Goal: Task Accomplishment & Management: Use online tool/utility

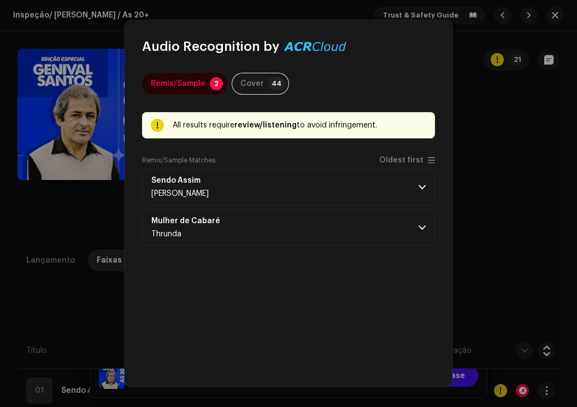
scroll to position [219, 0]
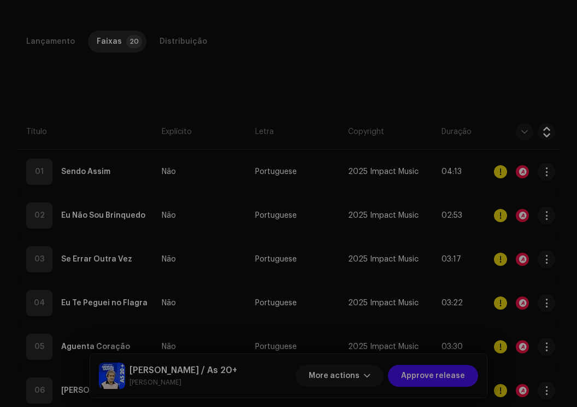
click at [482, 360] on div "Audio Recognition by Remix/Sample 2 Cover 44 All results require review/listeni…" at bounding box center [288, 203] width 577 height 407
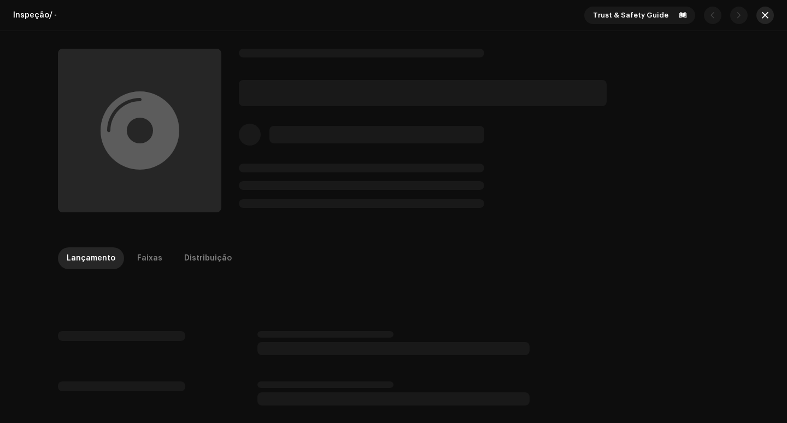
click at [577, 16] on span "button" at bounding box center [765, 15] width 7 height 9
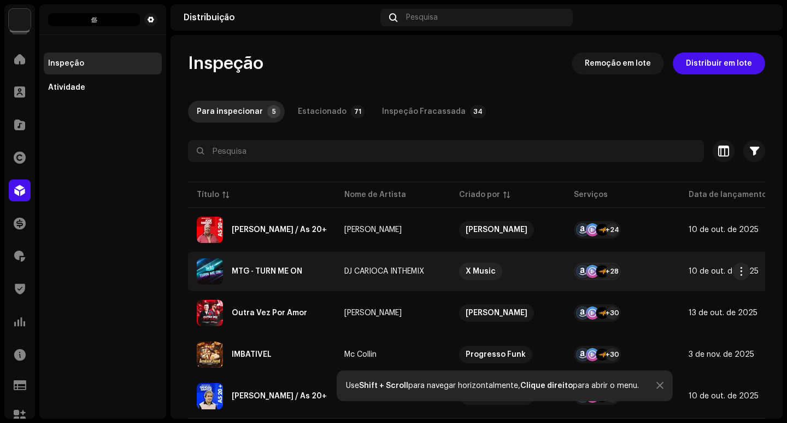
scroll to position [30, 0]
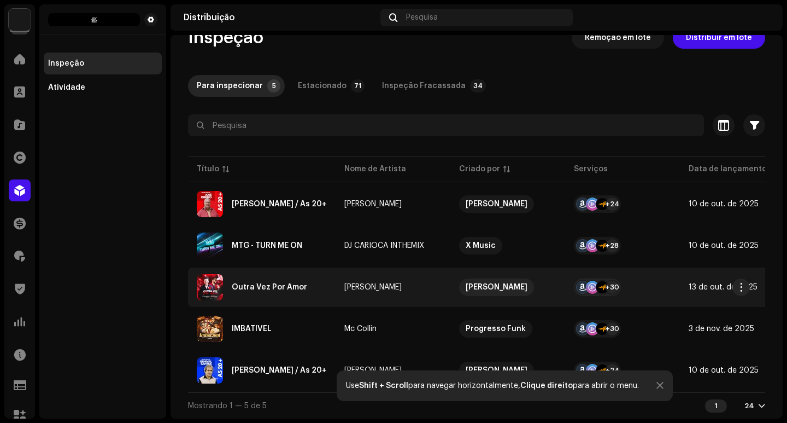
click at [410, 275] on td "[PERSON_NAME]" at bounding box center [393, 286] width 115 height 39
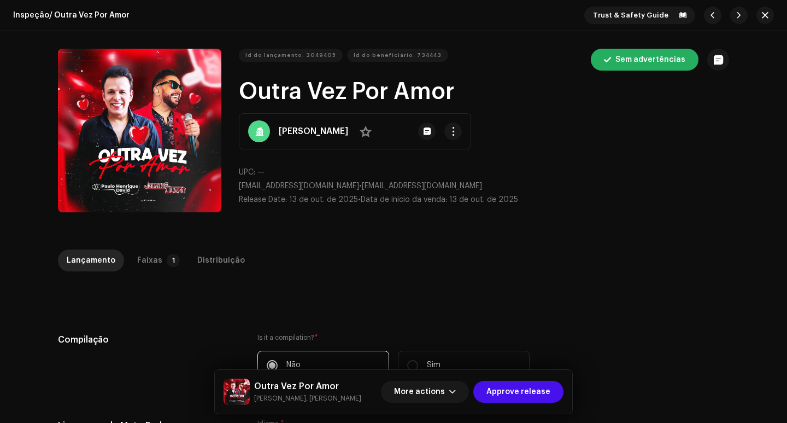
click at [145, 248] on div "Inspeção / Outra Vez Por Amor Trust & Safety Guide Id do lançamento: 3049405 Id…" at bounding box center [393, 211] width 787 height 423
click at [150, 265] on div "Faixas" at bounding box center [149, 260] width 25 height 22
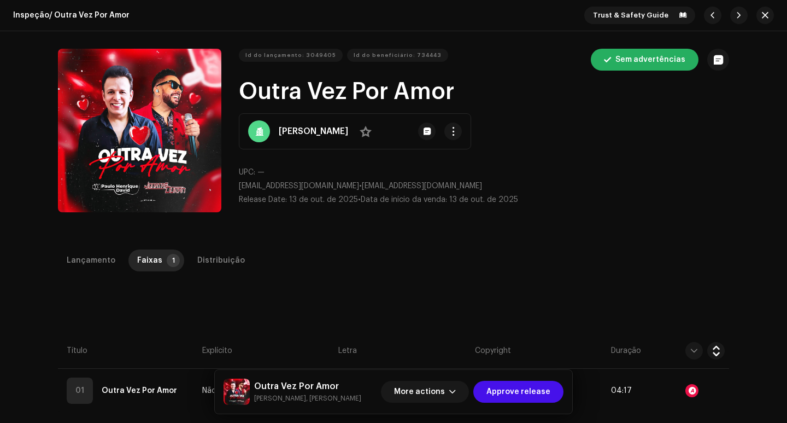
scroll to position [55, 0]
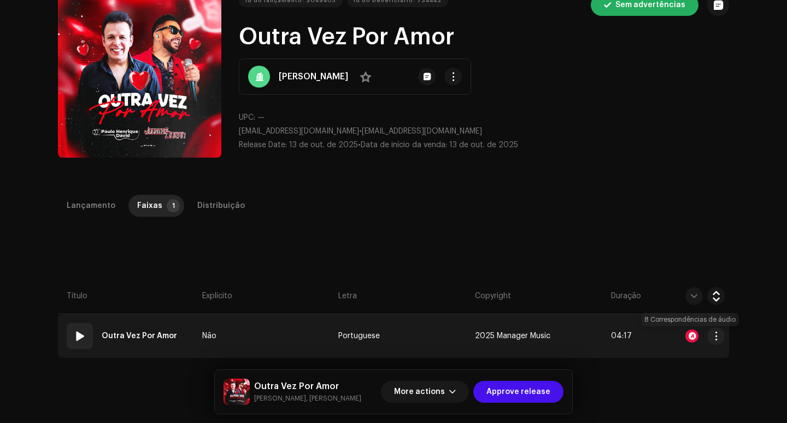
click at [577, 338] on div at bounding box center [692, 335] width 13 height 13
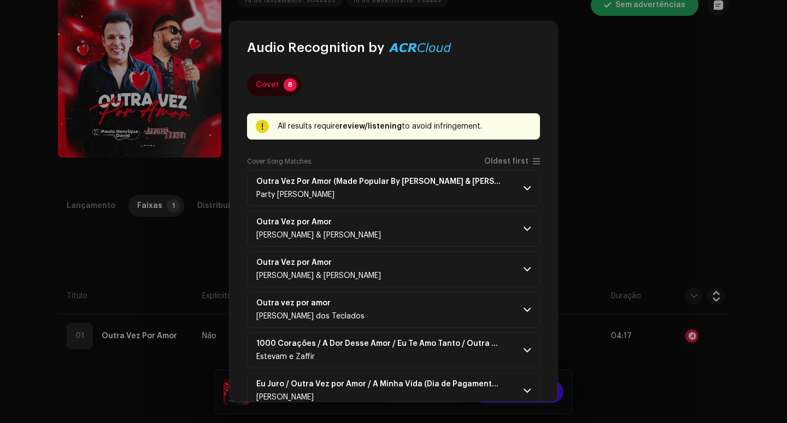
click at [536, 160] on div "Cover 8 All results require review/listening to avoid infringement. Remix/Sampl…" at bounding box center [394, 229] width 328 height 346
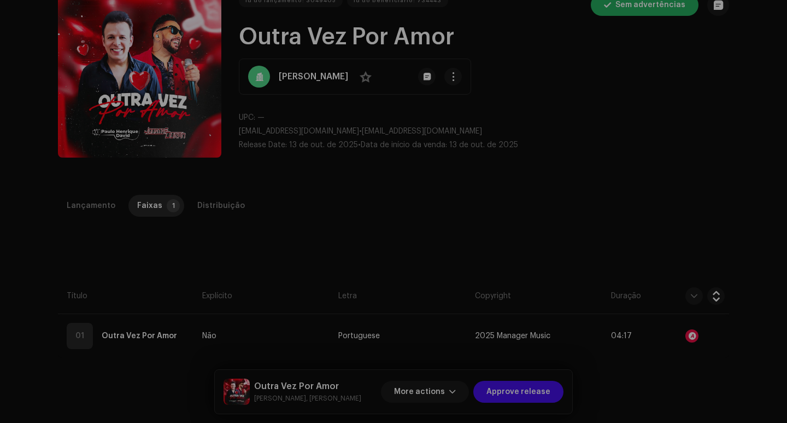
click at [577, 157] on div "Audio Recognition by Cover 8 All results require review/listening to avoid infr…" at bounding box center [393, 211] width 787 height 423
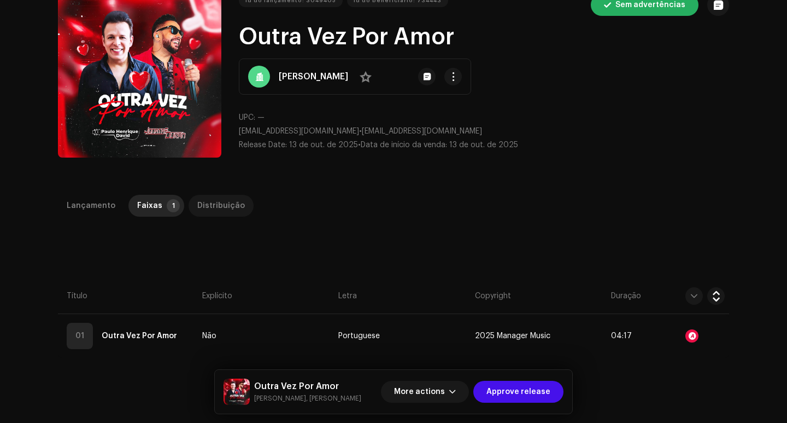
click at [222, 205] on div "Distribuição" at bounding box center [221, 206] width 48 height 22
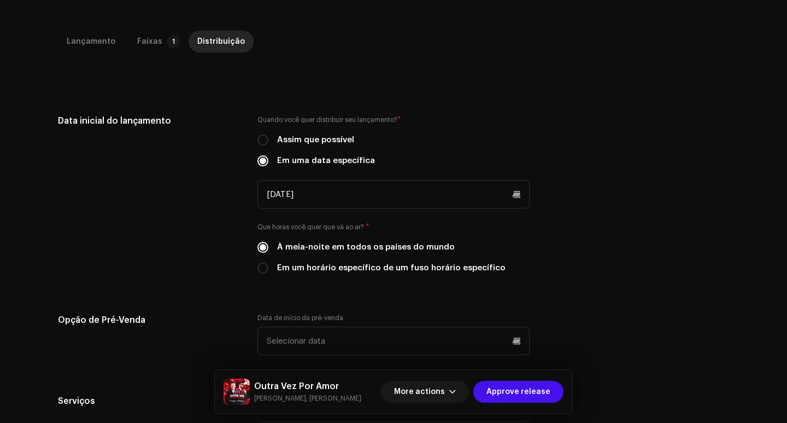
scroll to position [328, 0]
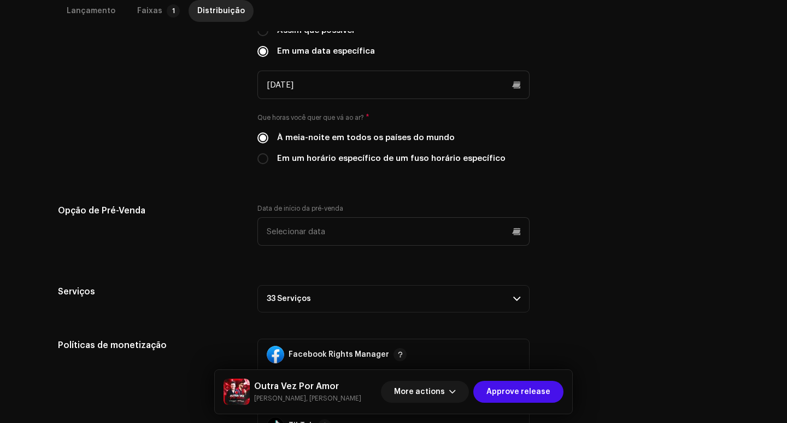
click at [381, 296] on p-accordion-header "33 Serviços" at bounding box center [394, 298] width 272 height 27
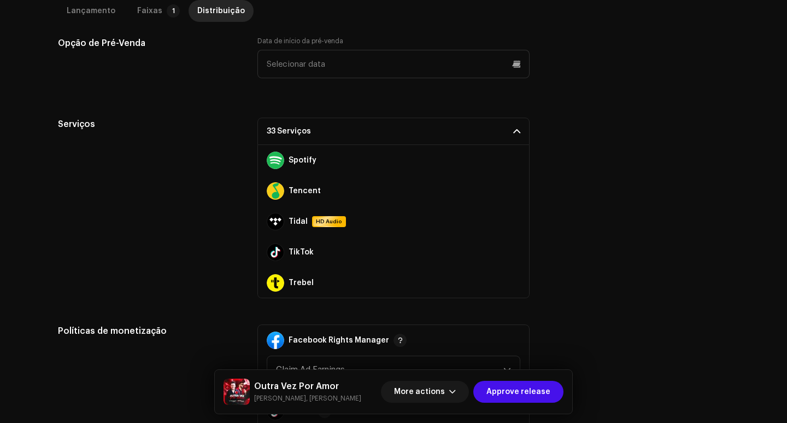
scroll to position [858, 0]
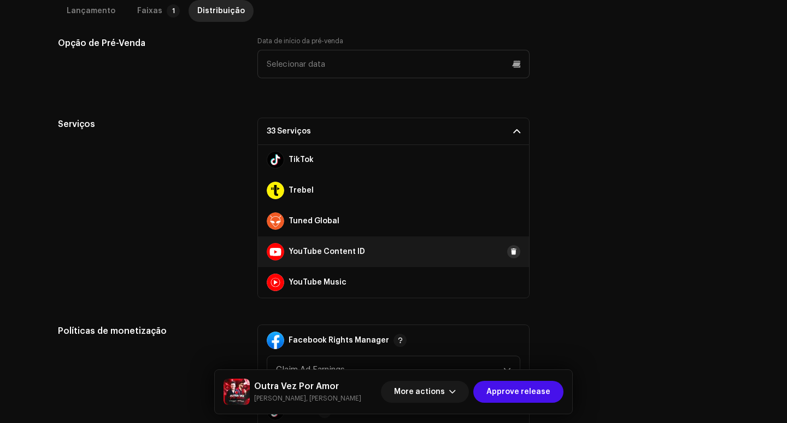
click at [511, 255] on span at bounding box center [514, 251] width 7 height 9
click at [568, 249] on div "Serviços 32 Serviços Amazon HD Audio Anghami Audiomack AWA Boomplay Deezer Face…" at bounding box center [394, 208] width 672 height 180
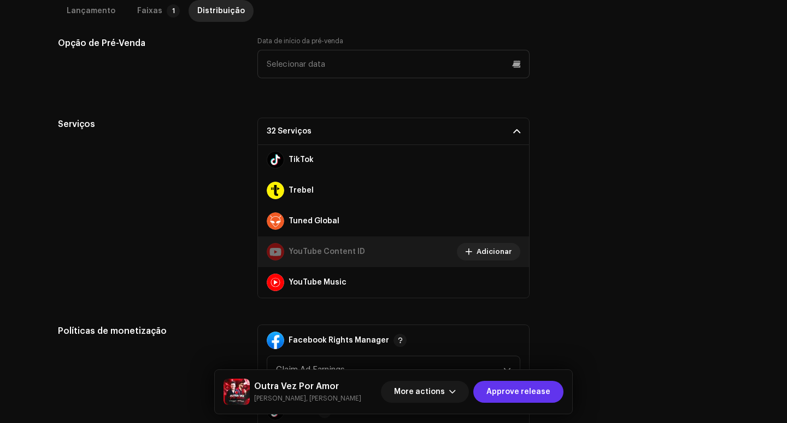
click at [518, 386] on span "Approve release" at bounding box center [519, 392] width 64 height 22
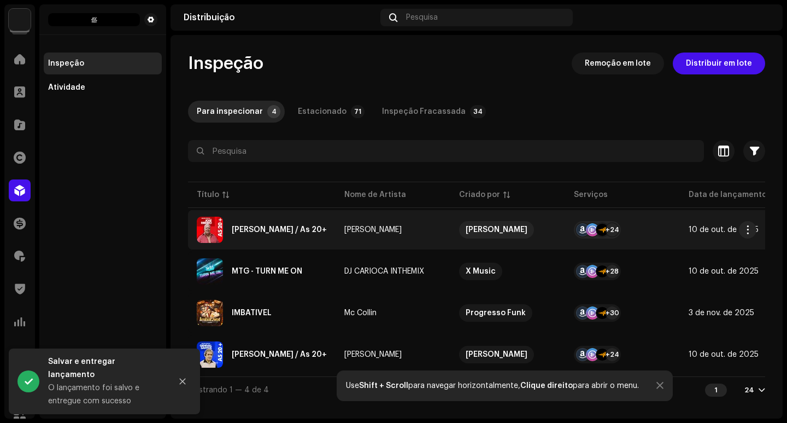
click at [338, 241] on td "[PERSON_NAME]" at bounding box center [393, 229] width 115 height 39
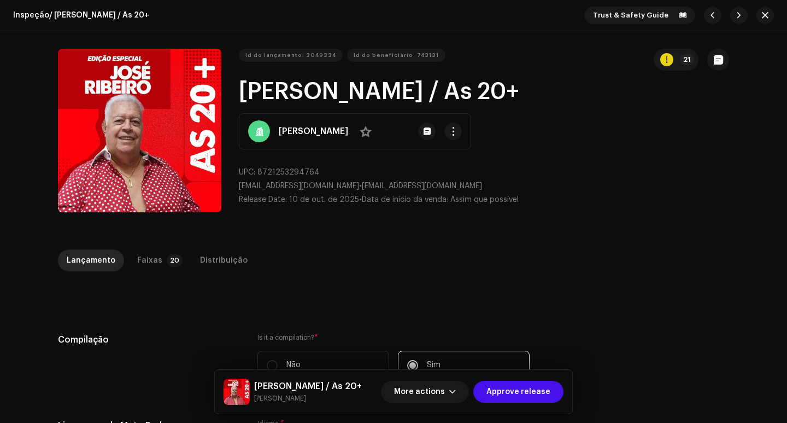
click at [156, 249] on p-tab "Faixas 20" at bounding box center [158, 260] width 59 height 22
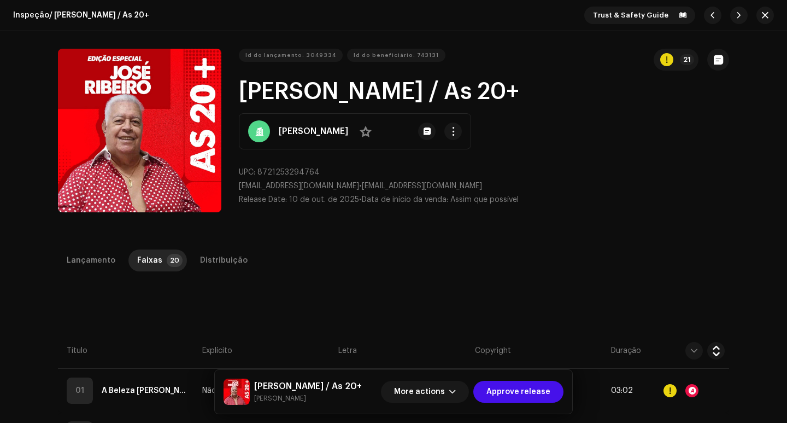
scroll to position [109, 0]
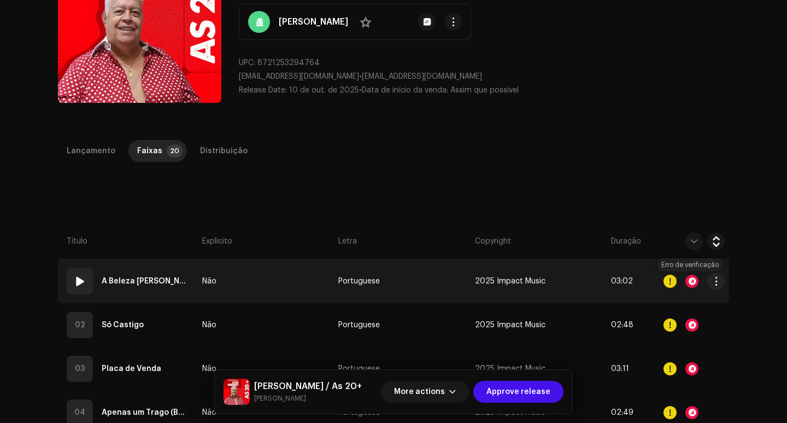
click at [577, 282] on div at bounding box center [692, 281] width 13 height 13
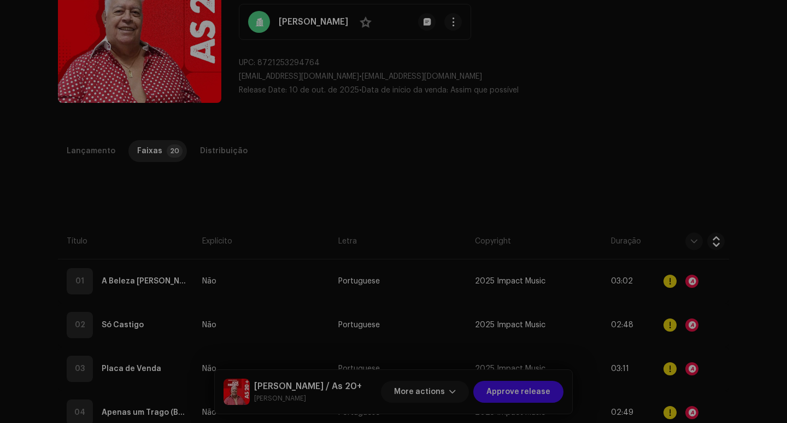
click at [577, 165] on div "Audio Recognition by AcrCloud is still processing the audio file. Scheduling a …" at bounding box center [393, 211] width 787 height 423
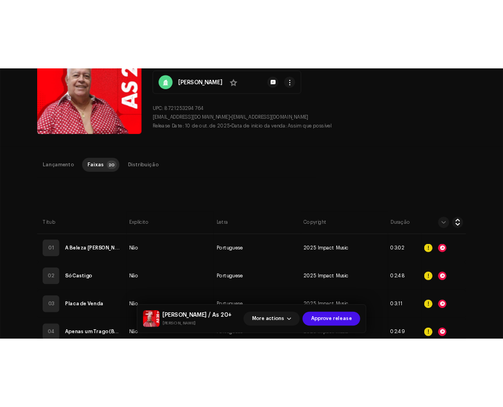
scroll to position [0, 0]
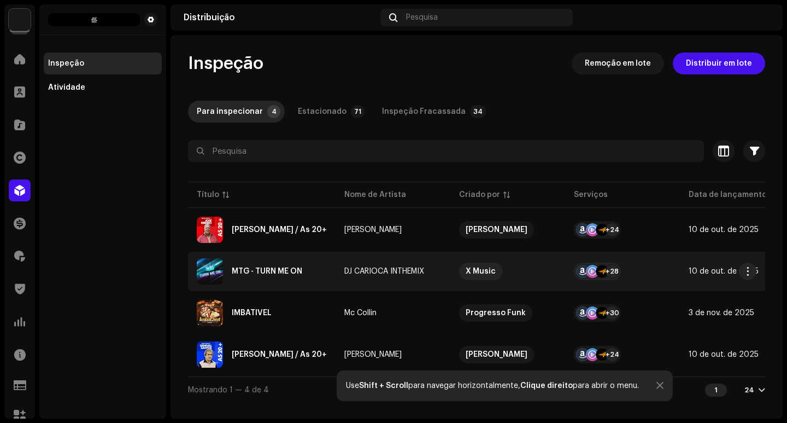
click at [255, 266] on div "MTG - TURN ME ON" at bounding box center [262, 271] width 130 height 26
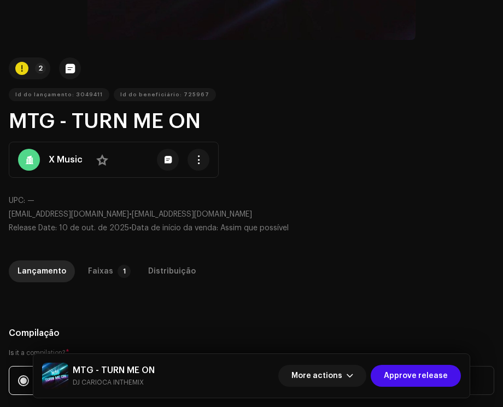
scroll to position [492, 0]
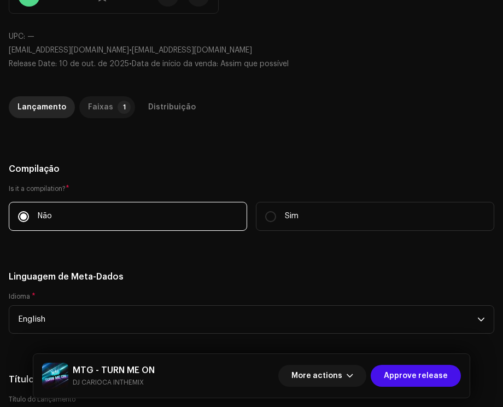
click at [106, 109] on div "Faixas" at bounding box center [100, 107] width 25 height 22
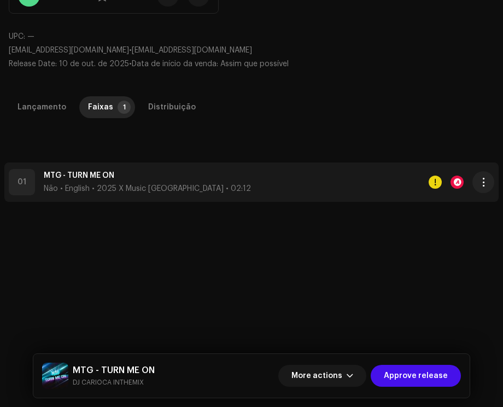
click at [456, 186] on div at bounding box center [457, 182] width 13 height 13
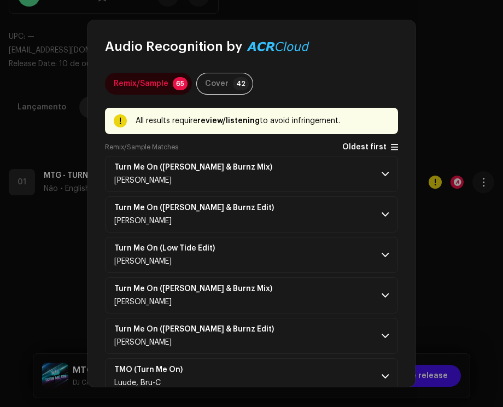
click at [381, 148] on span "Oldest first" at bounding box center [364, 147] width 44 height 8
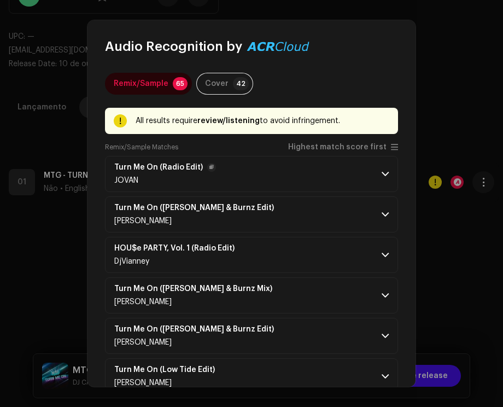
click at [396, 186] on p-accordion-header "Turn Me On (Radio Edit) [PERSON_NAME]" at bounding box center [251, 174] width 293 height 36
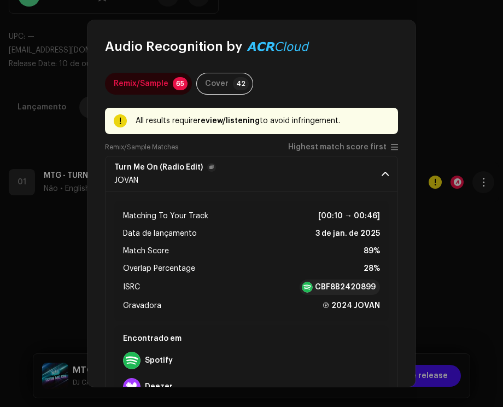
click at [392, 186] on p-accordion-header "Turn Me On (Radio Edit) [PERSON_NAME]" at bounding box center [251, 174] width 293 height 36
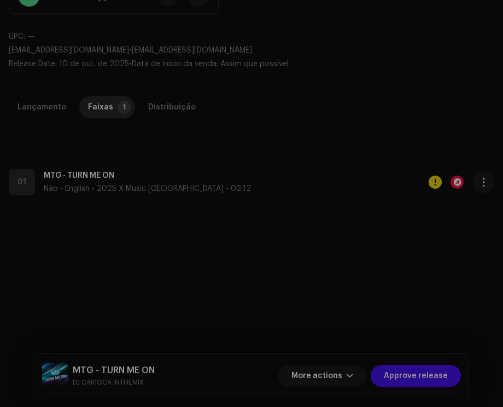
click at [466, 127] on div "Audio Recognition by Remix/Sample 65 Cover 42 All results require review/listen…" at bounding box center [251, 203] width 503 height 407
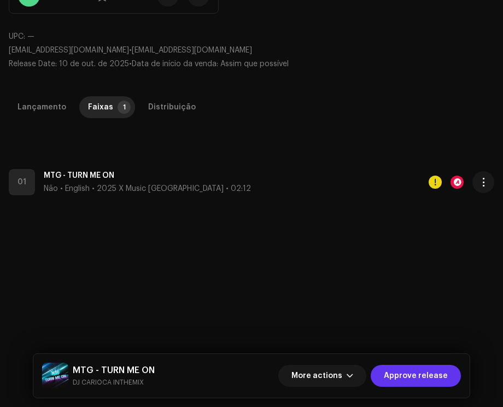
click at [428, 376] on span "Approve release" at bounding box center [416, 376] width 64 height 22
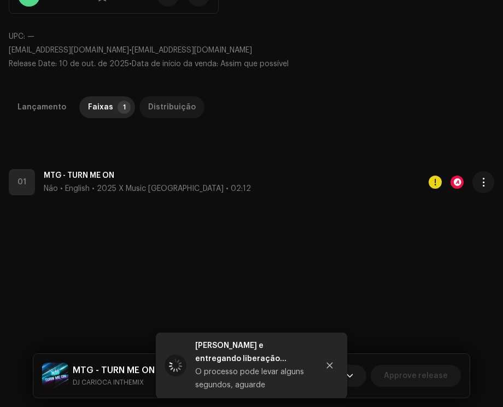
click at [167, 106] on div "Distribuição" at bounding box center [172, 107] width 48 height 22
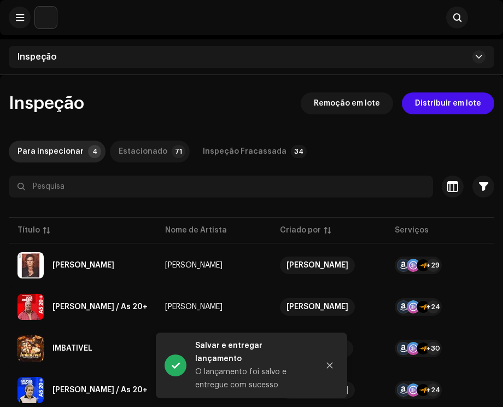
click at [119, 150] on div "Estacionado" at bounding box center [143, 152] width 49 height 22
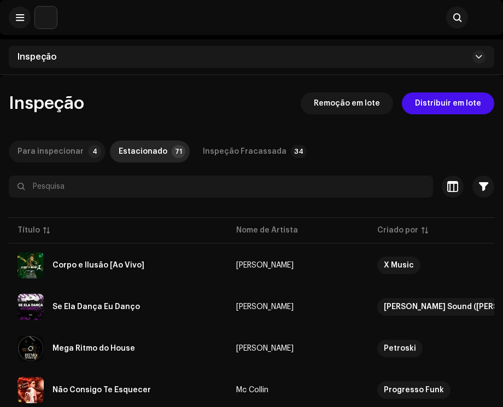
click at [41, 148] on div "Para inspecionar" at bounding box center [50, 152] width 66 height 22
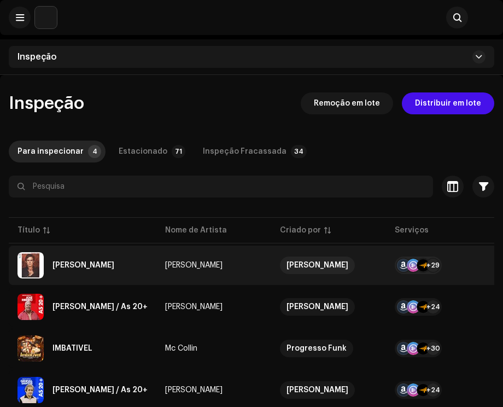
scroll to position [75, 0]
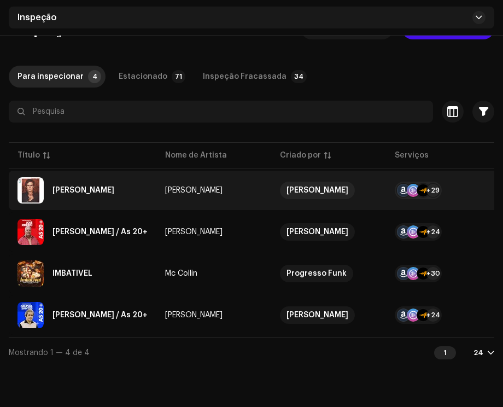
click at [144, 198] on td "[PERSON_NAME]" at bounding box center [83, 190] width 148 height 39
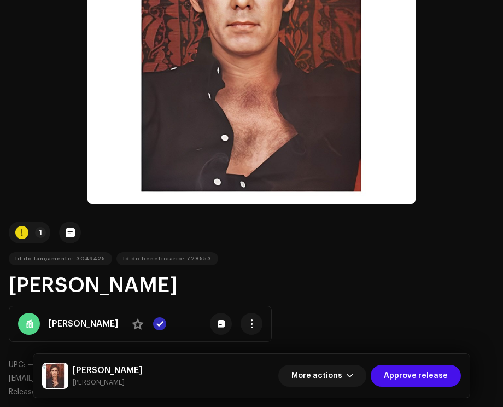
scroll to position [328, 0]
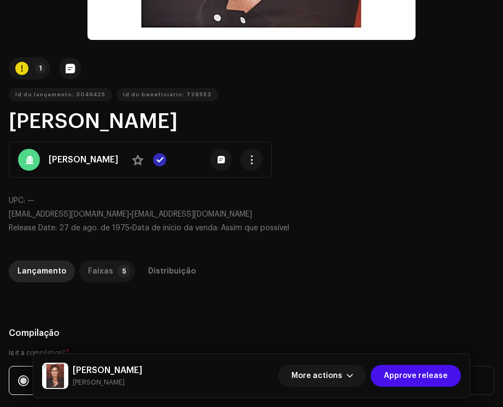
click at [96, 269] on div "Faixas" at bounding box center [100, 271] width 25 height 22
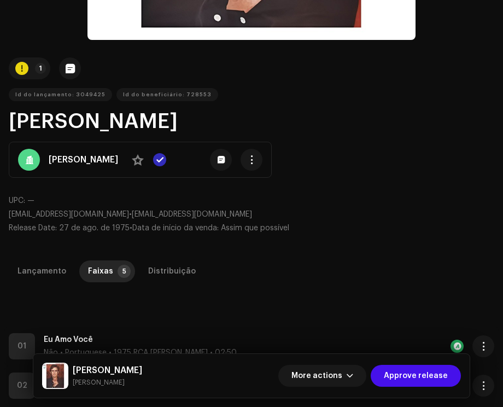
scroll to position [547, 0]
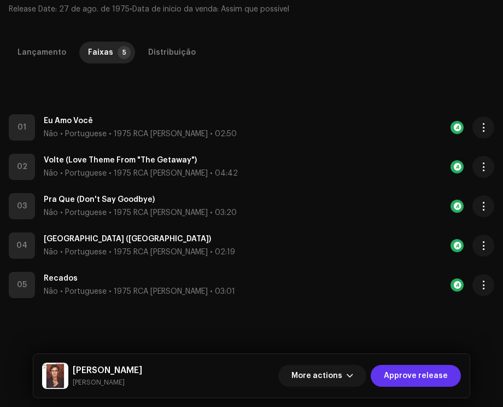
click at [400, 374] on span "Approve release" at bounding box center [416, 376] width 64 height 22
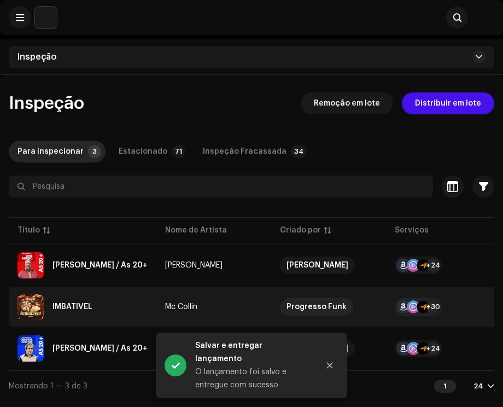
click at [168, 304] on div "Mc Collin" at bounding box center [181, 307] width 32 height 8
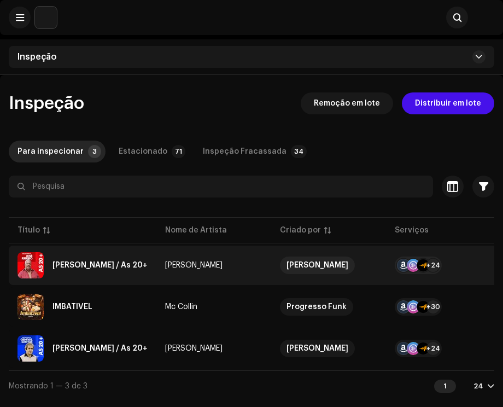
click at [260, 262] on td "[PERSON_NAME]" at bounding box center [213, 265] width 115 height 39
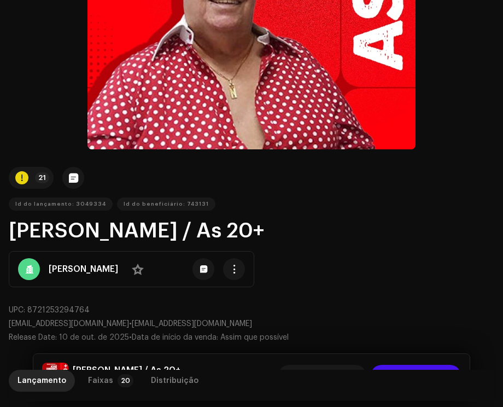
scroll to position [437, 0]
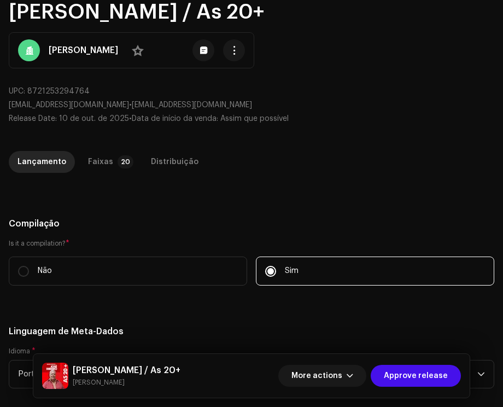
click at [104, 148] on div "Inspeção / [PERSON_NAME] / As 20+ Trust & Safety Guide Id do lançamento: 304933…" at bounding box center [251, 203] width 503 height 407
click at [107, 154] on div "Faixas" at bounding box center [100, 162] width 25 height 22
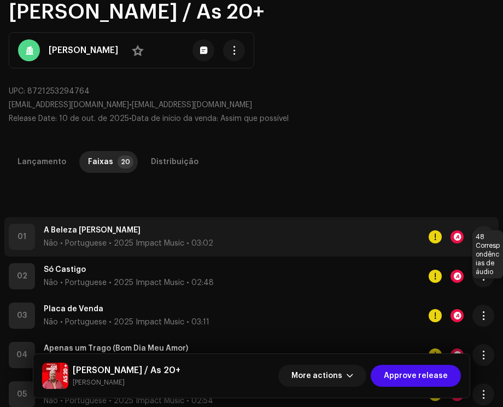
click at [454, 238] on div at bounding box center [457, 236] width 13 height 13
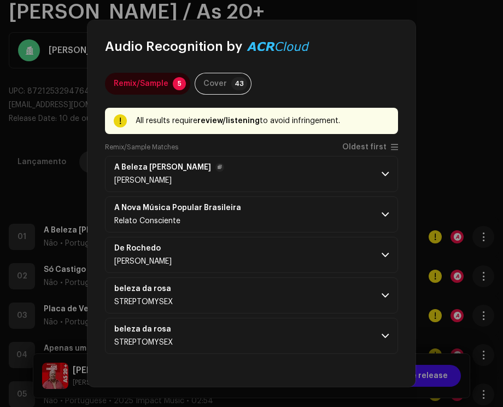
click at [377, 168] on p-accordion-header "A Beleza da [PERSON_NAME]" at bounding box center [251, 174] width 293 height 36
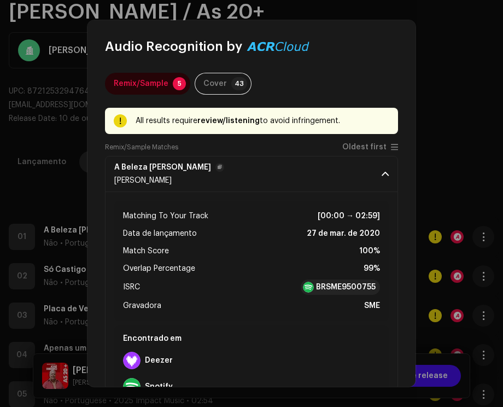
click at [377, 168] on p-accordion-header "A Beleza da [PERSON_NAME]" at bounding box center [251, 174] width 293 height 36
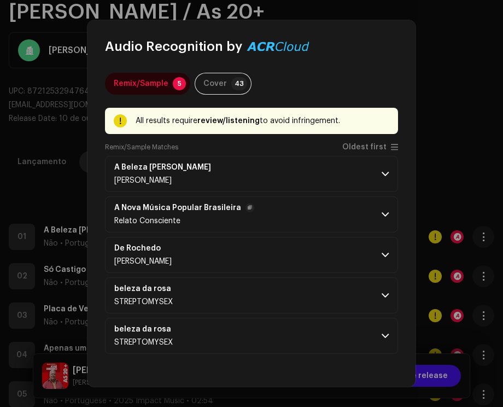
click at [380, 217] on p-accordion-header "A Nova Música Popular Brasileira Relato Consciente" at bounding box center [251, 214] width 293 height 36
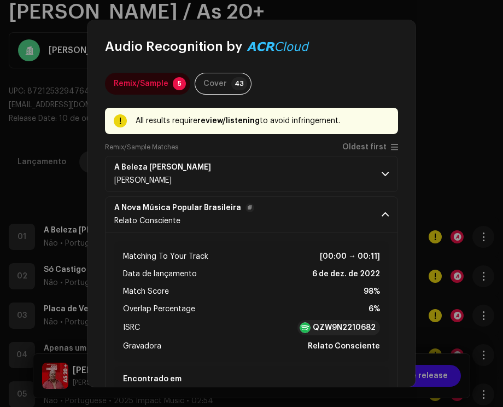
click at [380, 217] on p-accordion-header "A Nova Música Popular Brasileira Relato Consciente" at bounding box center [251, 214] width 293 height 36
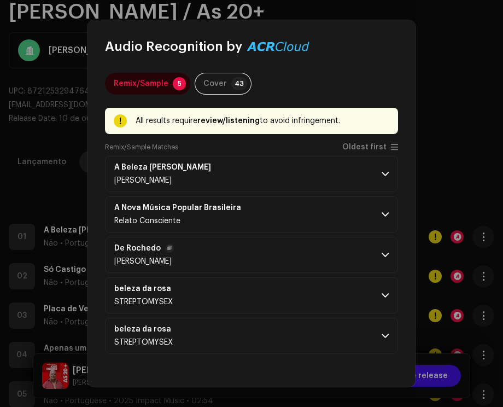
click at [381, 265] on p-accordion-header "De Rochedo [PERSON_NAME]" at bounding box center [251, 255] width 293 height 36
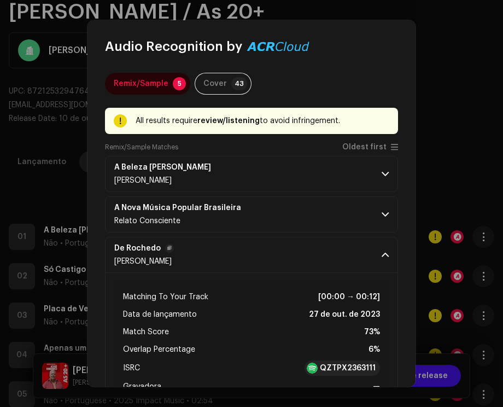
click at [381, 265] on p-accordion-header "De Rochedo [PERSON_NAME]" at bounding box center [251, 255] width 293 height 36
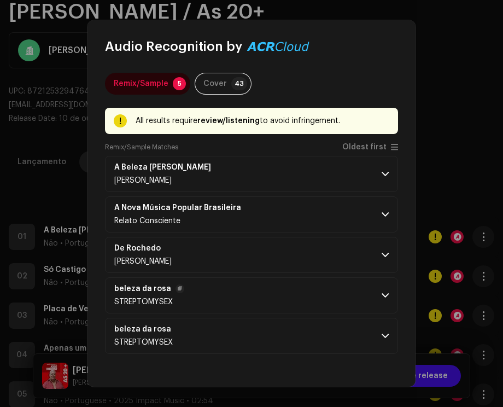
click at [382, 291] on span at bounding box center [385, 295] width 7 height 9
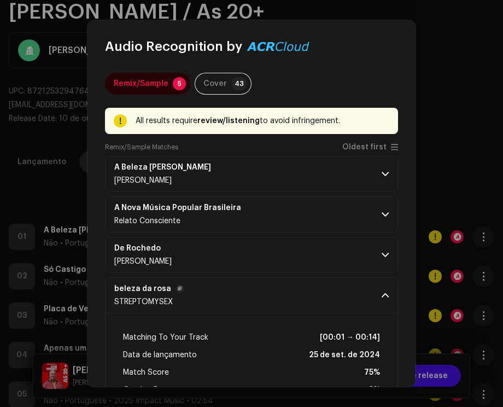
click at [382, 291] on span at bounding box center [385, 295] width 7 height 9
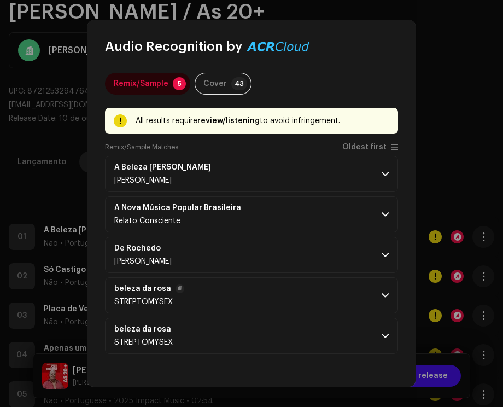
scroll to position [35, 0]
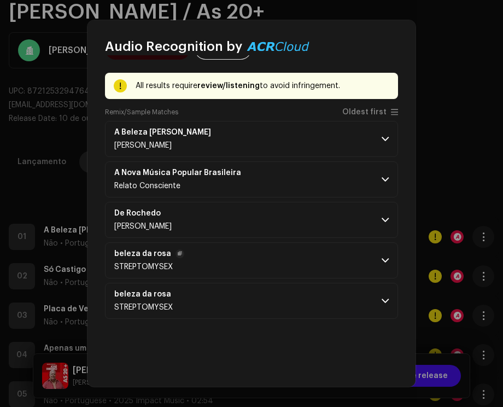
click at [381, 291] on p-accordion-header "beleza da rosa STREPTOMYSEX" at bounding box center [251, 301] width 293 height 36
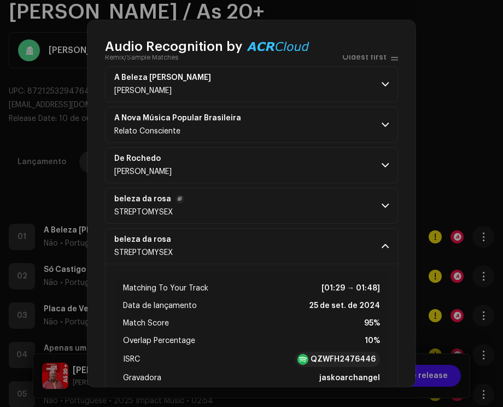
scroll to position [0, 0]
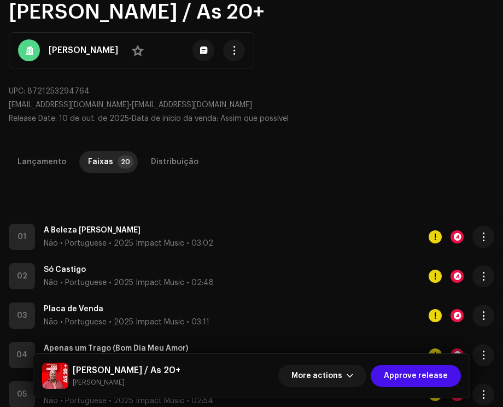
click at [442, 155] on div "Audio Recognition by Remix/Sample 5 Cover 43 All results require review/listeni…" at bounding box center [251, 203] width 503 height 407
click at [173, 160] on div "Distribuição" at bounding box center [175, 162] width 48 height 22
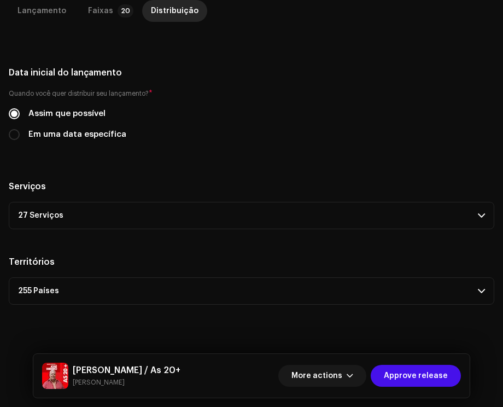
scroll to position [370, 0]
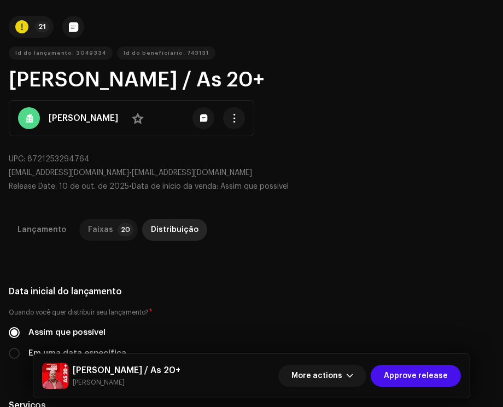
click at [118, 230] on p-badge "20" at bounding box center [126, 229] width 16 height 13
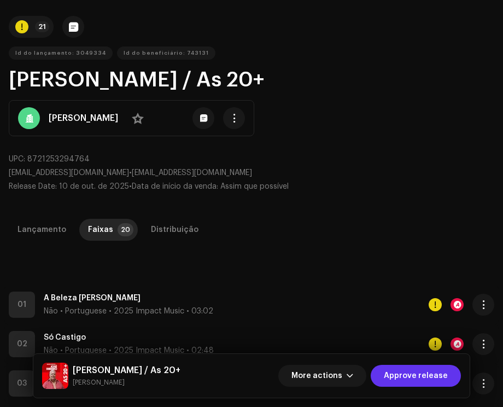
click at [417, 378] on span "Approve release" at bounding box center [416, 376] width 64 height 22
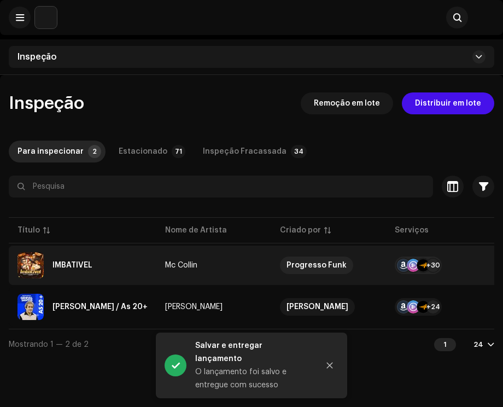
click at [236, 263] on re-a-table-link "Mc Collin" at bounding box center [213, 265] width 97 height 8
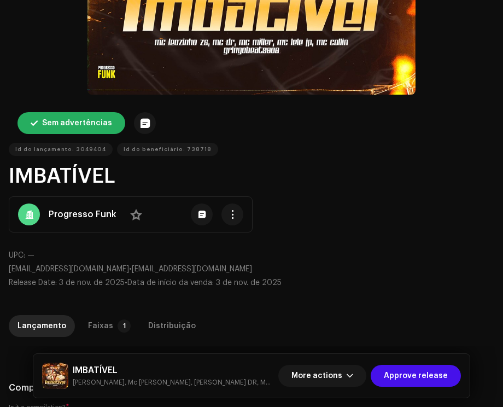
scroll to position [383, 0]
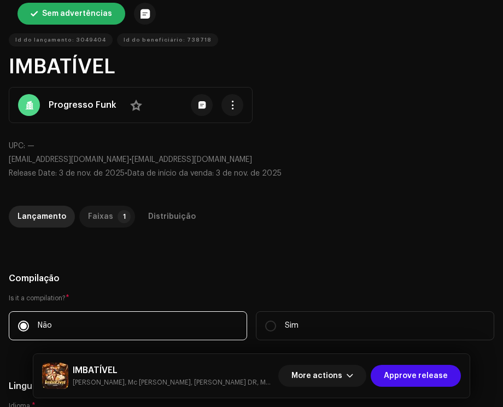
click at [95, 209] on div "Faixas" at bounding box center [100, 217] width 25 height 22
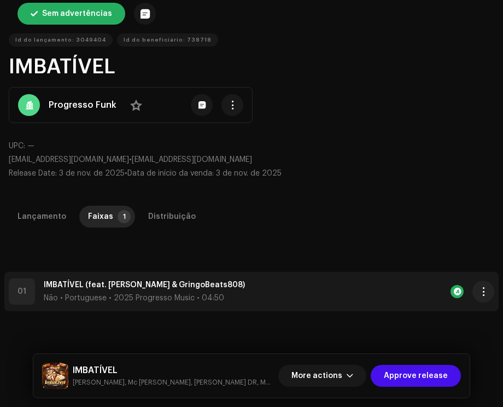
scroll to position [219, 0]
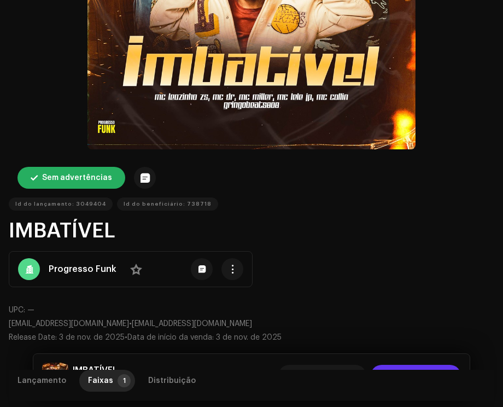
click at [404, 366] on span "Approve release" at bounding box center [416, 376] width 64 height 22
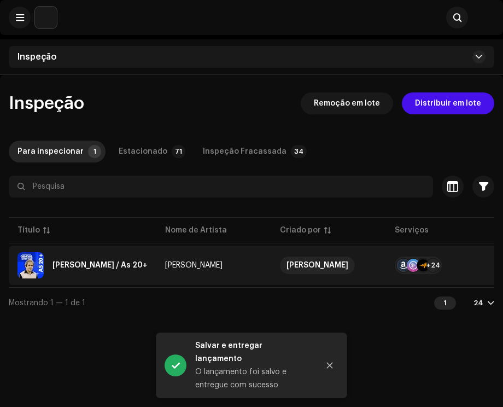
click at [218, 269] on td "[PERSON_NAME]" at bounding box center [213, 265] width 115 height 39
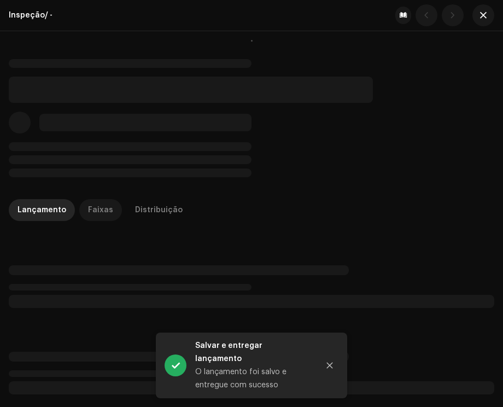
click at [101, 211] on div "Faixas" at bounding box center [100, 210] width 25 height 22
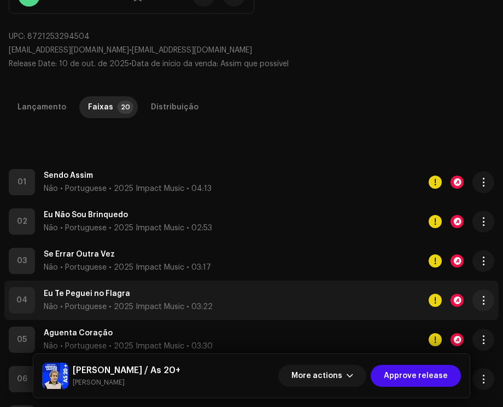
scroll to position [602, 0]
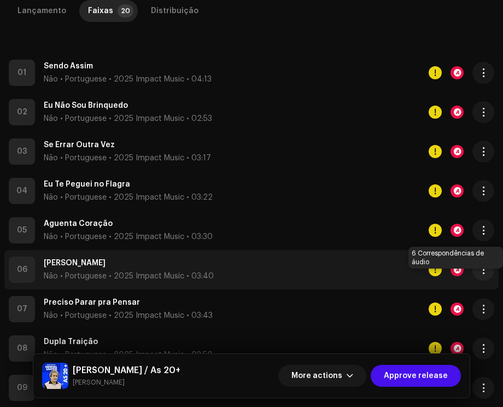
click at [454, 273] on div at bounding box center [457, 269] width 13 height 13
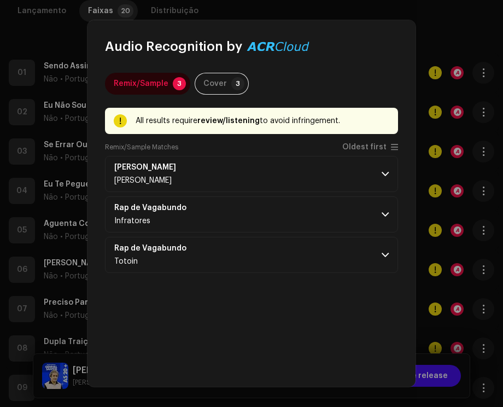
click at [398, 142] on div "Remix/Sample 3 Cover 3 All results require review/listening to avoid infringeme…" at bounding box center [251, 238] width 293 height 331
click at [388, 166] on p-accordion-header "Livro Aberto [PERSON_NAME]" at bounding box center [251, 174] width 293 height 36
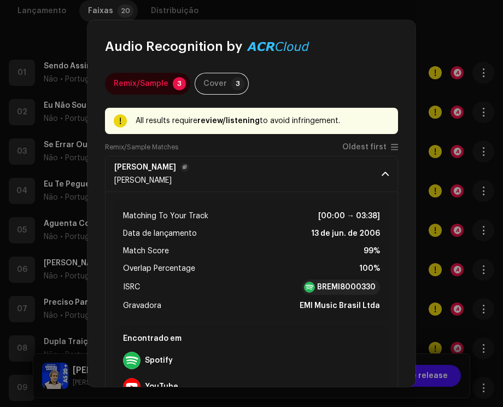
click at [388, 166] on p-accordion-header "Livro Aberto [PERSON_NAME]" at bounding box center [251, 174] width 293 height 36
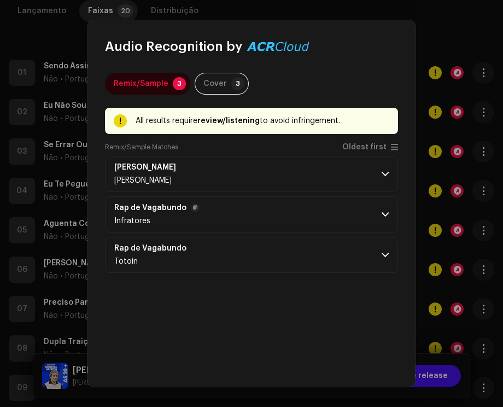
click at [388, 209] on p-accordion-header "Rap de Vagabundo Infratores" at bounding box center [251, 214] width 293 height 36
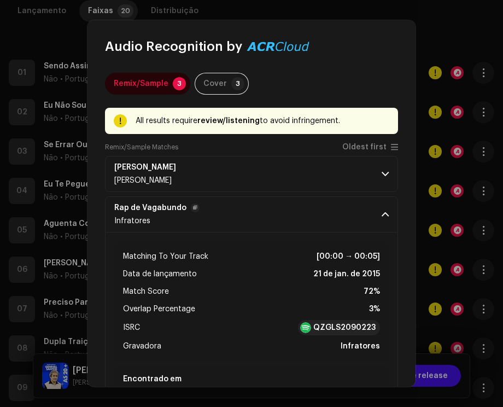
click at [388, 209] on p-accordion-header "Rap de Vagabundo Infratores" at bounding box center [251, 214] width 293 height 36
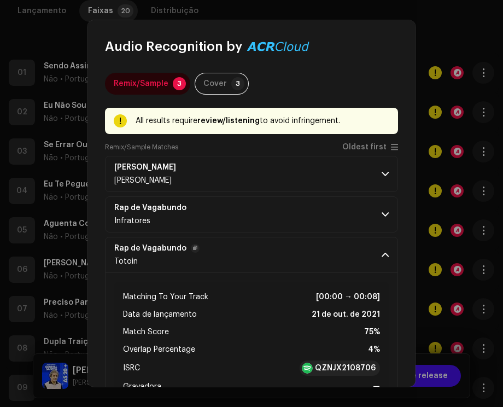
click at [387, 255] on span at bounding box center [385, 254] width 7 height 9
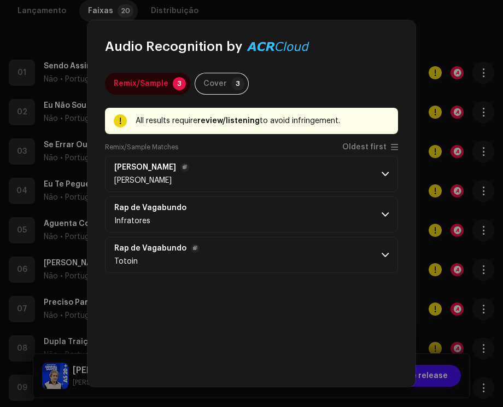
click at [381, 168] on p-accordion-header "Livro Aberto [PERSON_NAME]" at bounding box center [251, 174] width 293 height 36
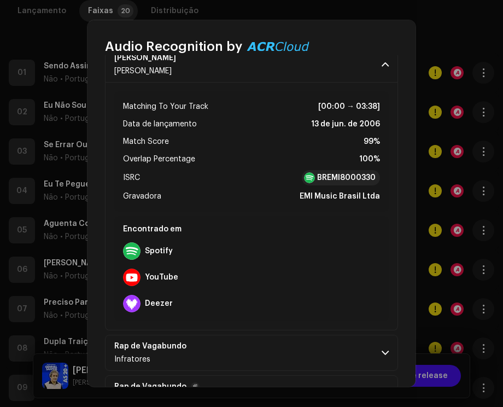
scroll to position [0, 0]
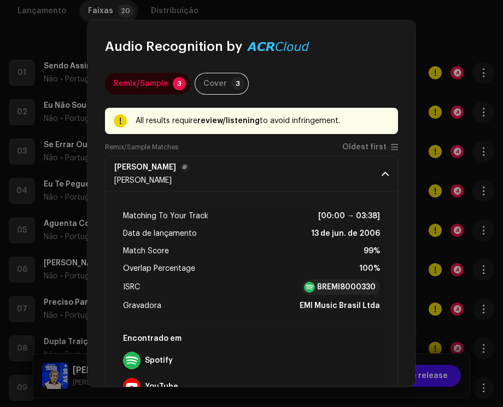
click at [380, 171] on p-accordion-header "Livro Aberto [PERSON_NAME]" at bounding box center [251, 174] width 293 height 36
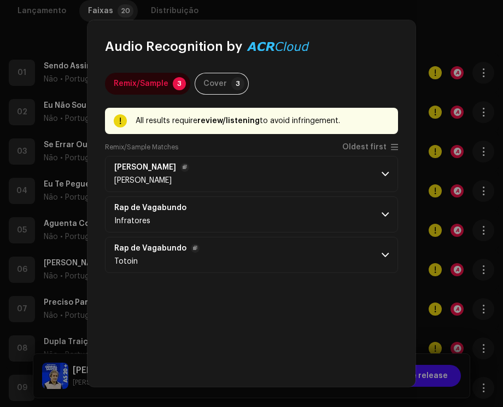
click at [384, 171] on span at bounding box center [385, 174] width 7 height 9
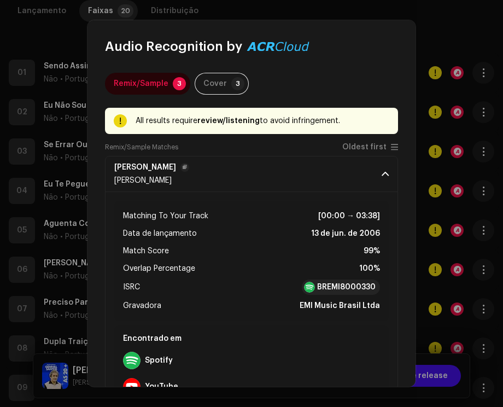
click at [384, 171] on span at bounding box center [385, 174] width 7 height 9
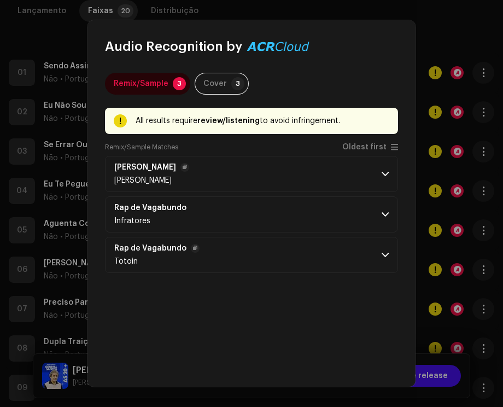
click at [384, 167] on p-accordion-header "Livro Aberto [PERSON_NAME]" at bounding box center [251, 174] width 293 height 36
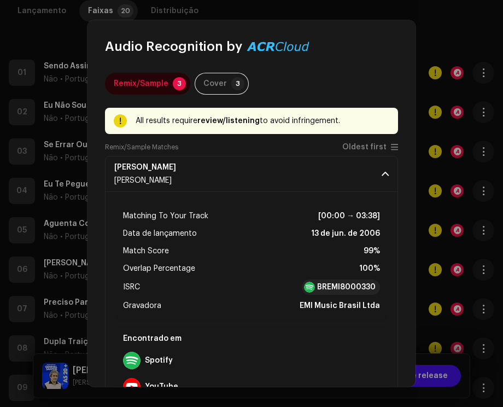
scroll to position [55, 0]
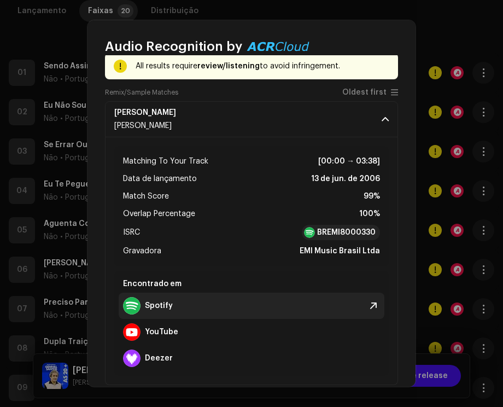
click at [182, 302] on div "Spotify" at bounding box center [252, 306] width 266 height 26
